Goal: Information Seeking & Learning: Learn about a topic

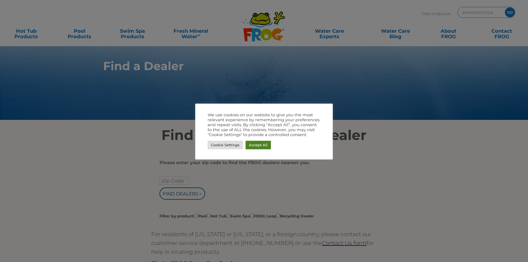
click at [261, 146] on link "Accept All" at bounding box center [258, 145] width 25 height 9
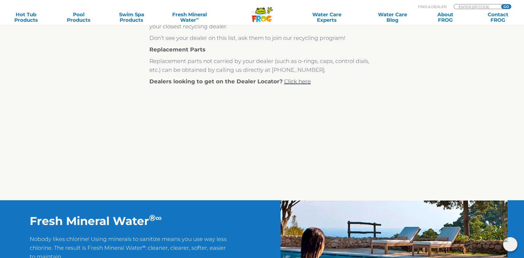
scroll to position [27, 0]
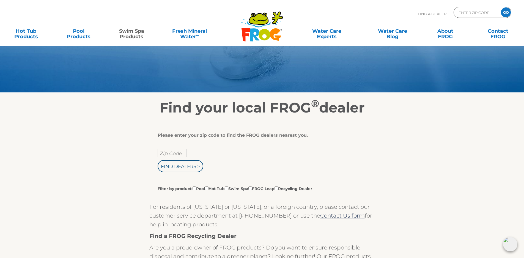
click at [130, 35] on link "Swim Spa Products" at bounding box center [131, 31] width 41 height 11
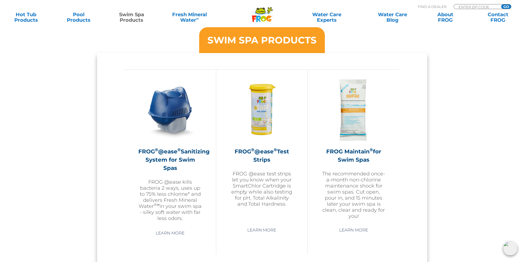
scroll to position [495, 0]
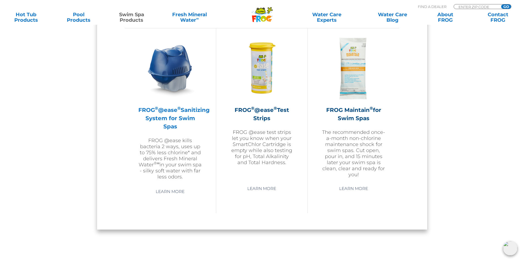
click at [157, 76] on img at bounding box center [170, 69] width 64 height 64
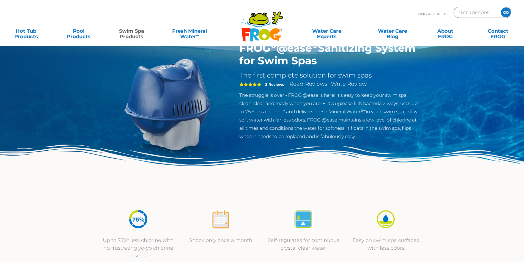
scroll to position [165, 0]
